Goal: Transaction & Acquisition: Book appointment/travel/reservation

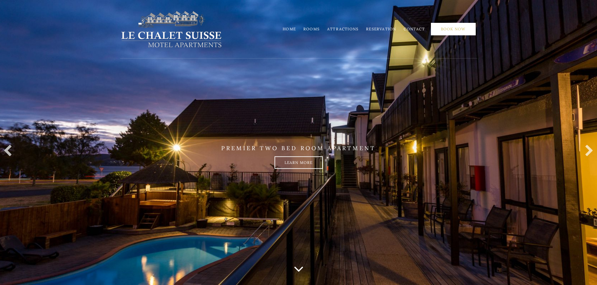
click at [464, 26] on link "Book Now" at bounding box center [453, 29] width 45 height 13
click at [453, 25] on link "Book Now" at bounding box center [453, 29] width 45 height 13
click at [454, 27] on link "Book Now" at bounding box center [453, 29] width 45 height 13
